Goal: Task Accomplishment & Management: Use online tool/utility

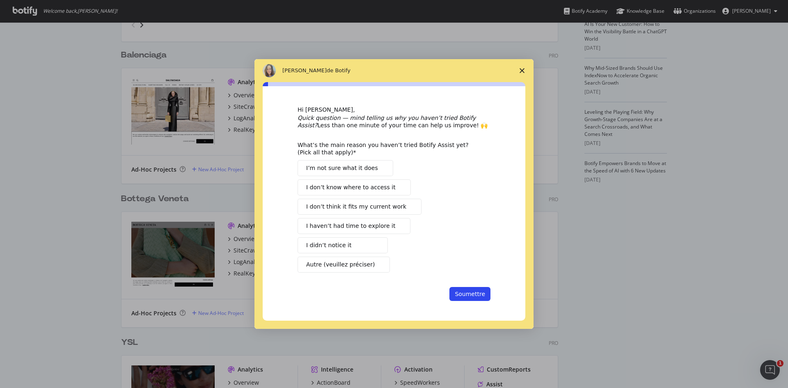
click at [522, 69] on icon "Fermer l'enquête" at bounding box center [522, 70] width 5 height 5
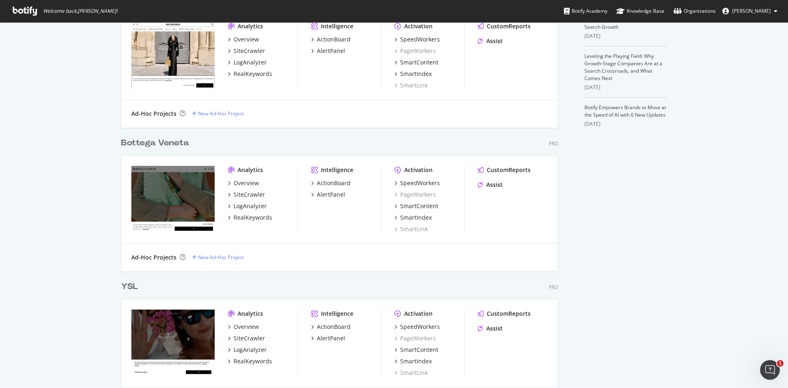
scroll to position [350, 0]
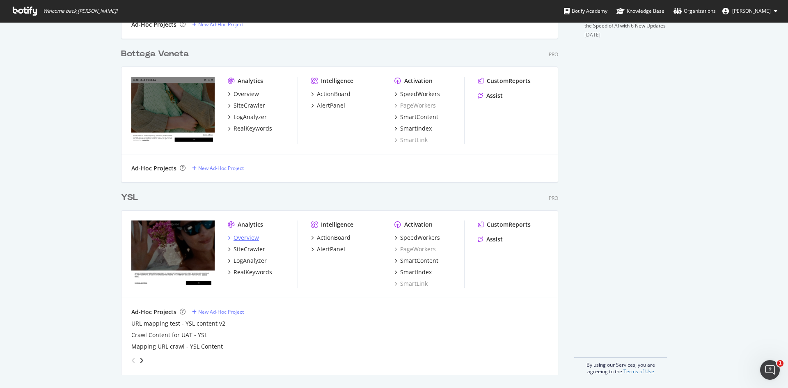
click at [239, 240] on div "Overview" at bounding box center [246, 238] width 25 height 8
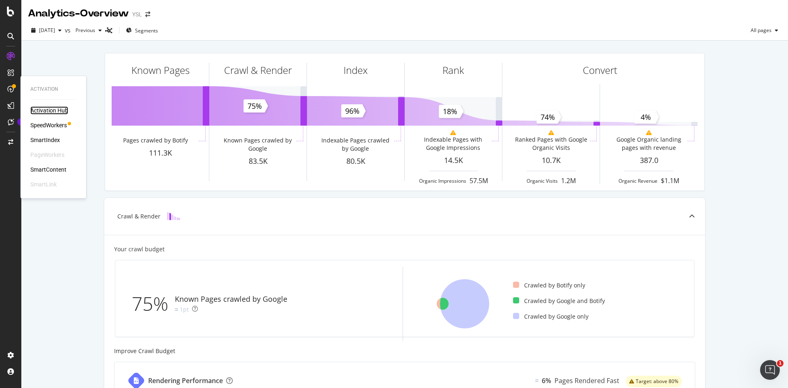
click at [54, 107] on div "Activation Hub" at bounding box center [49, 110] width 38 height 8
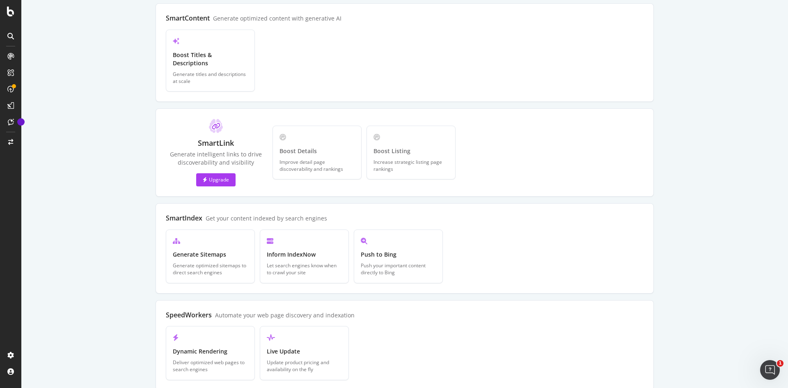
scroll to position [162, 0]
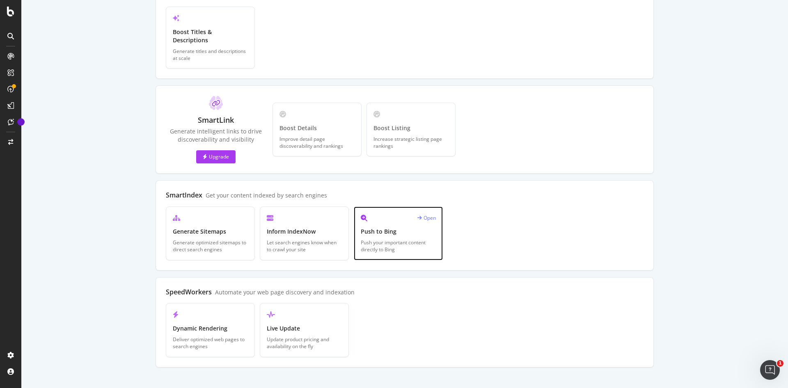
click at [423, 214] on div "Open" at bounding box center [427, 217] width 18 height 7
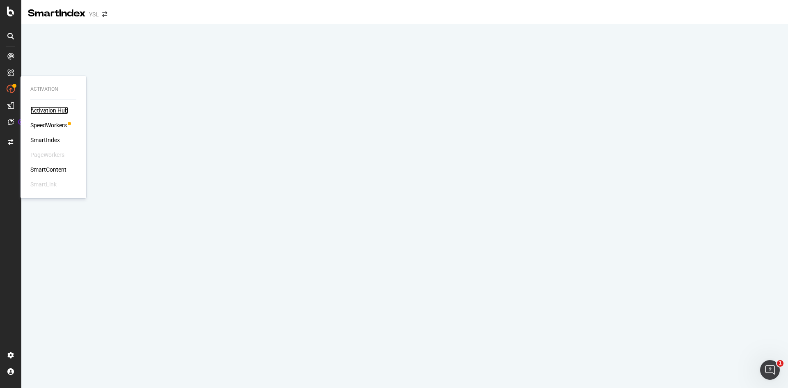
click at [58, 108] on div "Activation Hub" at bounding box center [49, 110] width 38 height 8
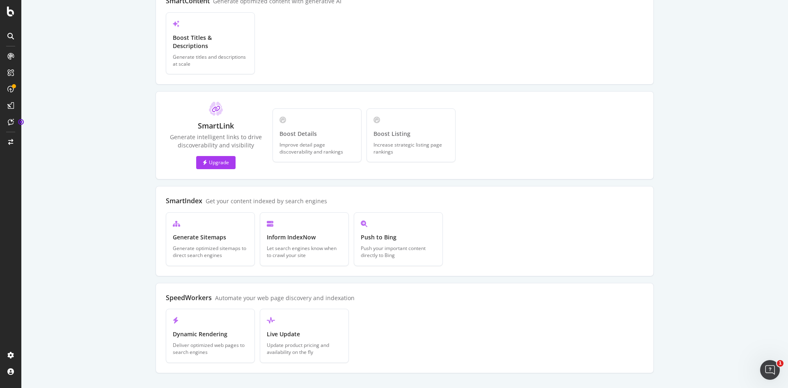
scroll to position [162, 0]
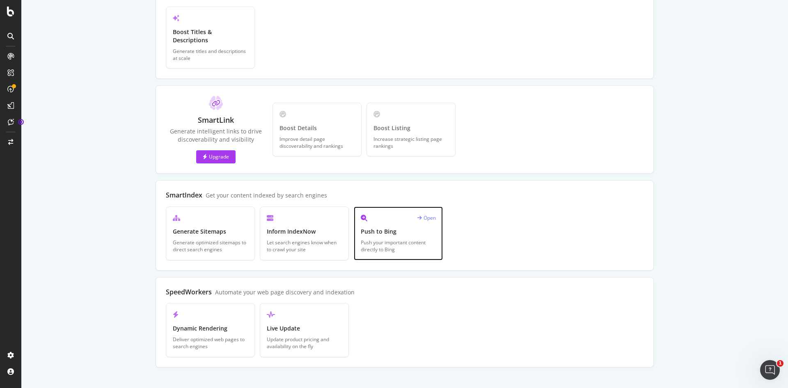
click at [400, 239] on div "Push your important content directly to Bing" at bounding box center [398, 246] width 75 height 14
